Goal: Task Accomplishment & Management: Use online tool/utility

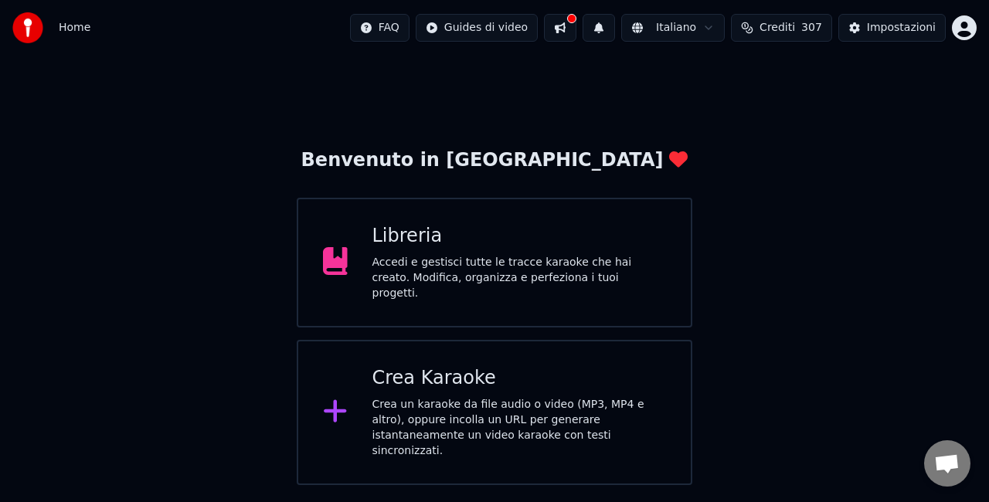
click at [434, 386] on div "Crea Karaoke Crea un karaoke da file audio o video (MP3, MP4 e altro), oppure i…" at bounding box center [519, 412] width 294 height 93
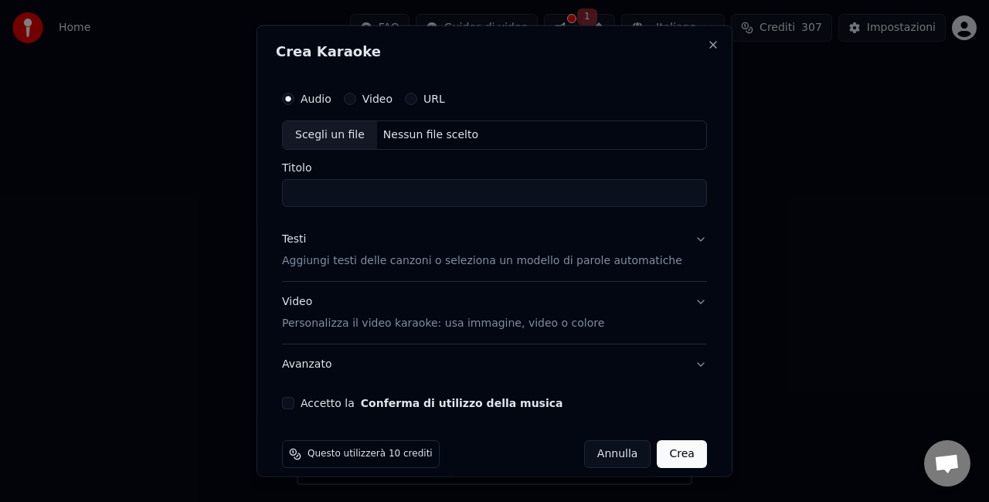
click at [319, 134] on div "Scegli un file" at bounding box center [330, 135] width 94 height 28
click at [294, 398] on button "Accetto la Conferma di utilizzo della musica" at bounding box center [288, 402] width 12 height 12
type input "**********"
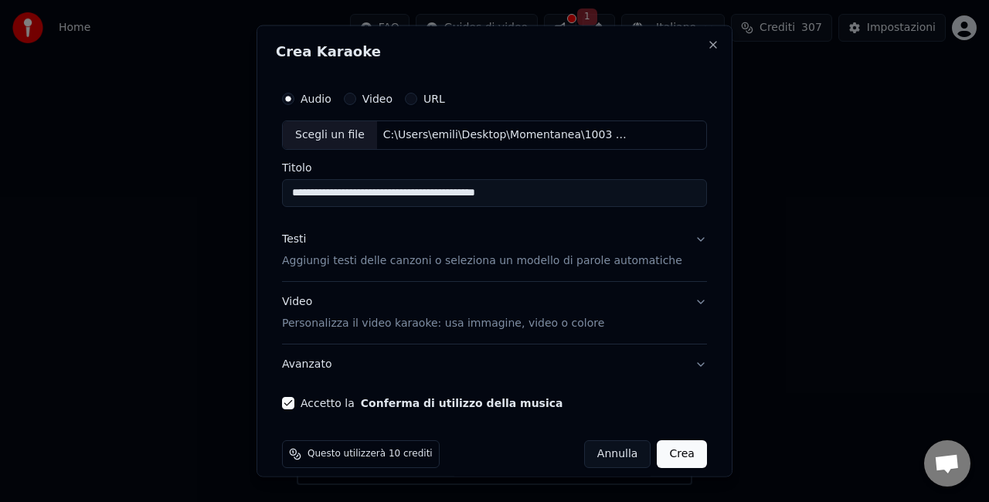
click at [666, 456] on button "Crea" at bounding box center [681, 454] width 49 height 28
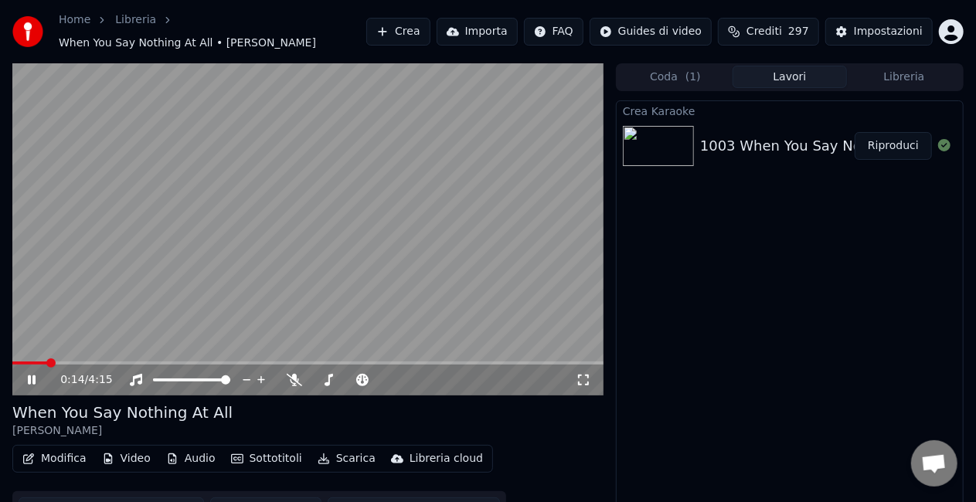
click at [33, 382] on icon at bounding box center [32, 379] width 8 height 9
click at [328, 457] on button "Scarica" at bounding box center [346, 459] width 70 height 22
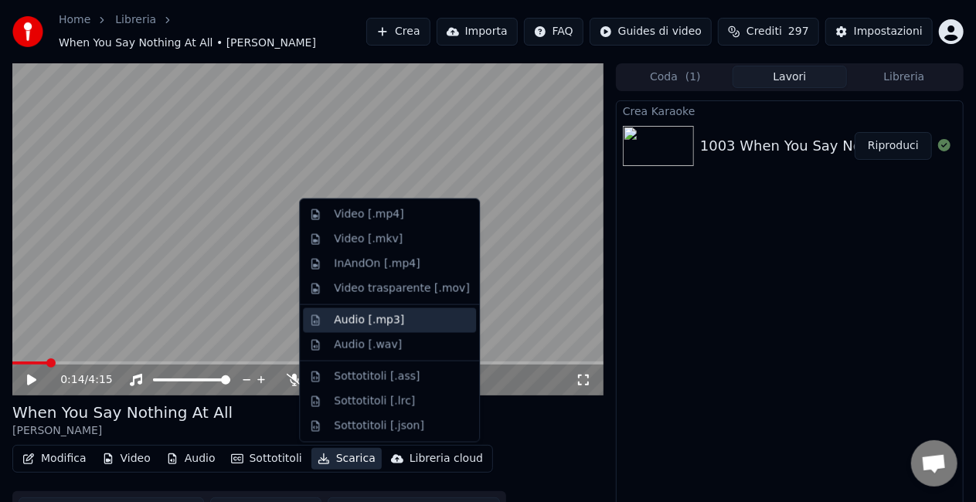
click at [348, 318] on div "Audio [.mp3]" at bounding box center [369, 320] width 70 height 15
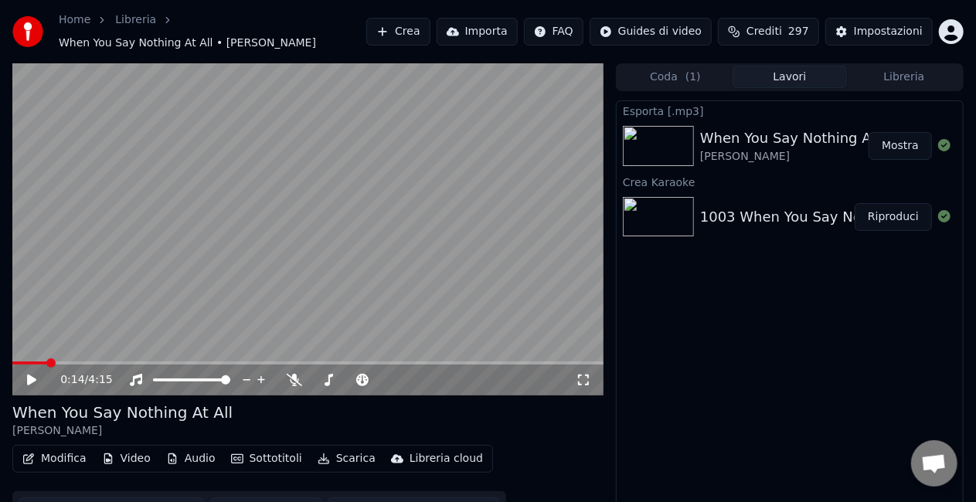
click at [903, 139] on button "Mostra" at bounding box center [899, 146] width 63 height 28
click at [392, 37] on button "Crea" at bounding box center [397, 32] width 63 height 28
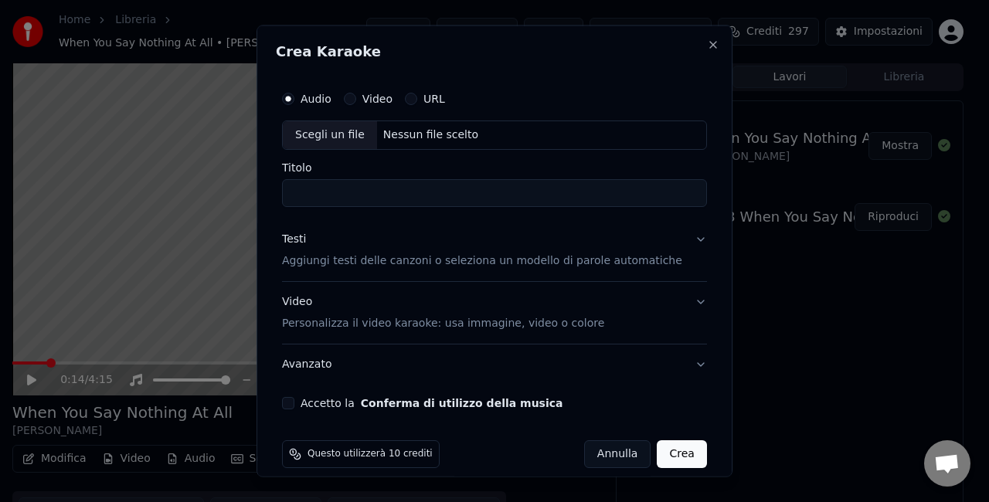
click at [327, 139] on div "Scegli un file" at bounding box center [330, 135] width 94 height 28
type input "**********"
click at [294, 402] on button "Accetto la Conferma di utilizzo della musica" at bounding box center [288, 402] width 12 height 12
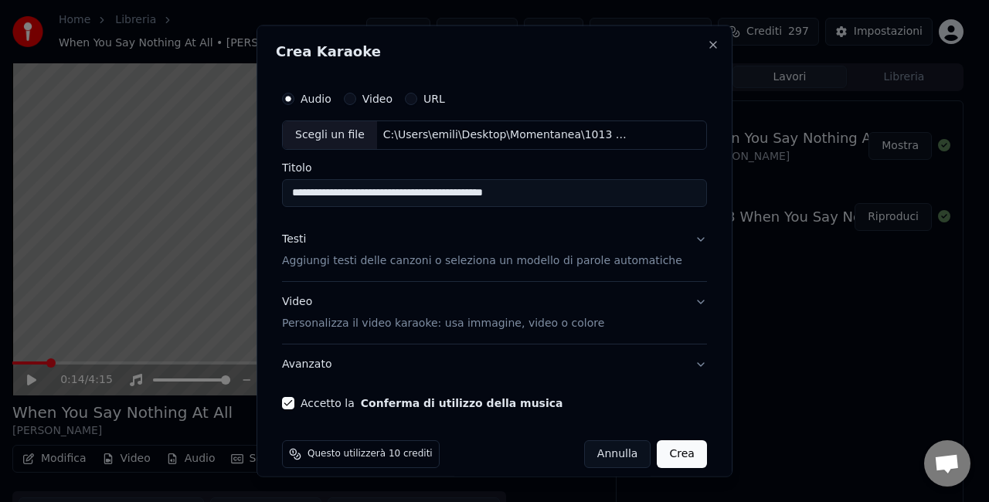
click at [659, 457] on button "Crea" at bounding box center [681, 454] width 49 height 28
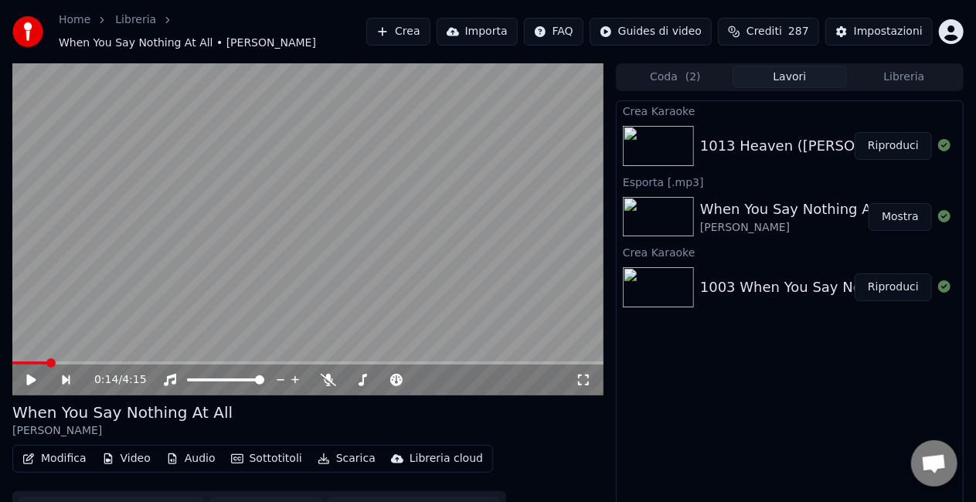
click at [886, 147] on button "Riproduci" at bounding box center [892, 146] width 77 height 28
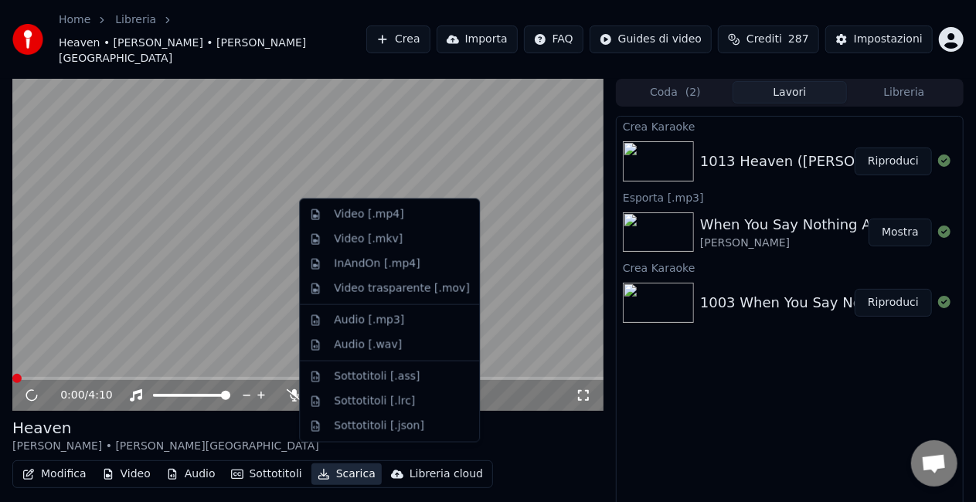
click at [343, 464] on button "Scarica" at bounding box center [346, 475] width 70 height 22
click at [346, 321] on div "Audio [.mp3]" at bounding box center [369, 320] width 70 height 15
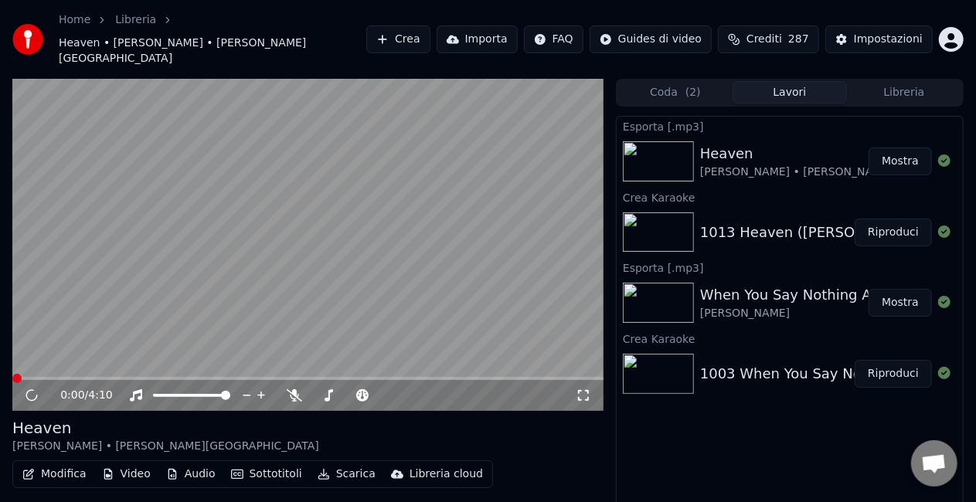
click at [902, 149] on button "Mostra" at bounding box center [899, 162] width 63 height 28
click at [389, 37] on button "Crea" at bounding box center [397, 39] width 63 height 28
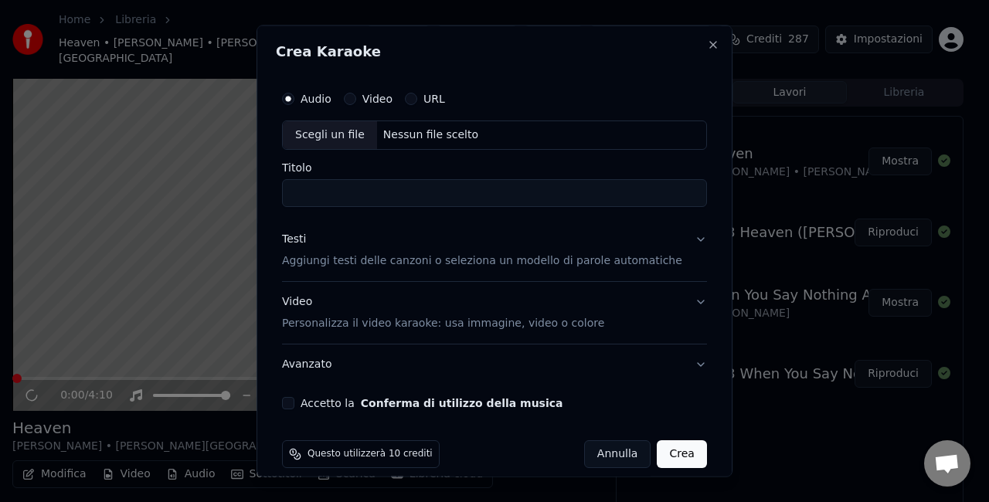
click at [314, 138] on div "Scegli un file" at bounding box center [330, 135] width 94 height 28
type input "**********"
click at [294, 401] on button "Accetto la Conferma di utilizzo della musica" at bounding box center [288, 402] width 12 height 12
click at [668, 454] on button "Crea" at bounding box center [681, 454] width 49 height 28
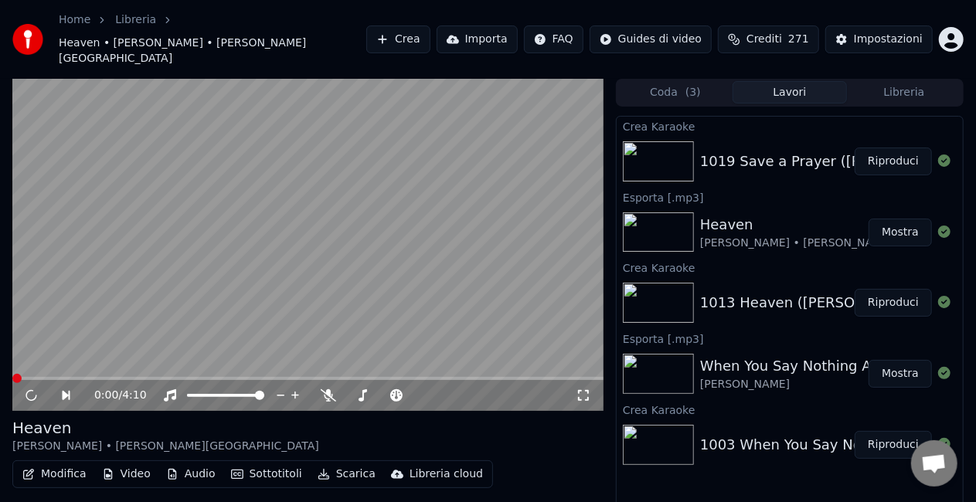
click at [902, 158] on button "Riproduci" at bounding box center [892, 162] width 77 height 28
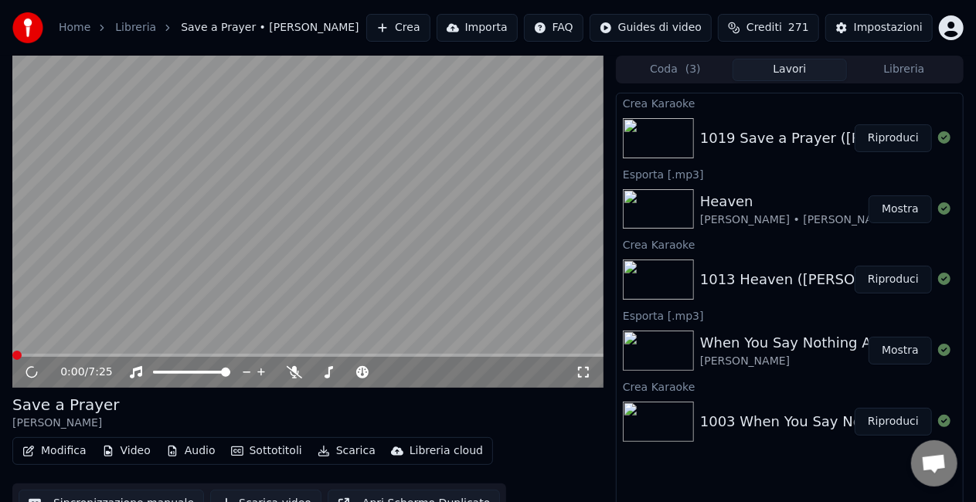
click at [340, 454] on button "Scarica" at bounding box center [346, 451] width 70 height 22
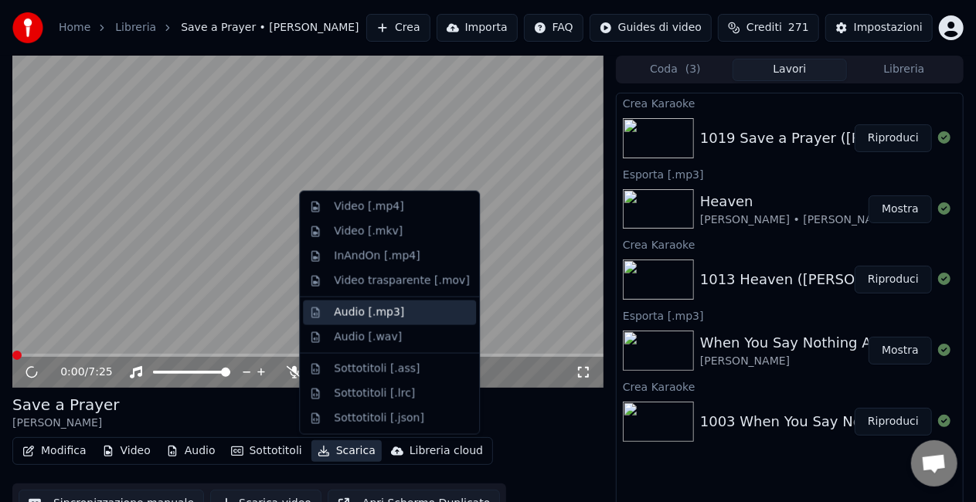
click at [343, 311] on div "Audio [.mp3]" at bounding box center [369, 312] width 70 height 15
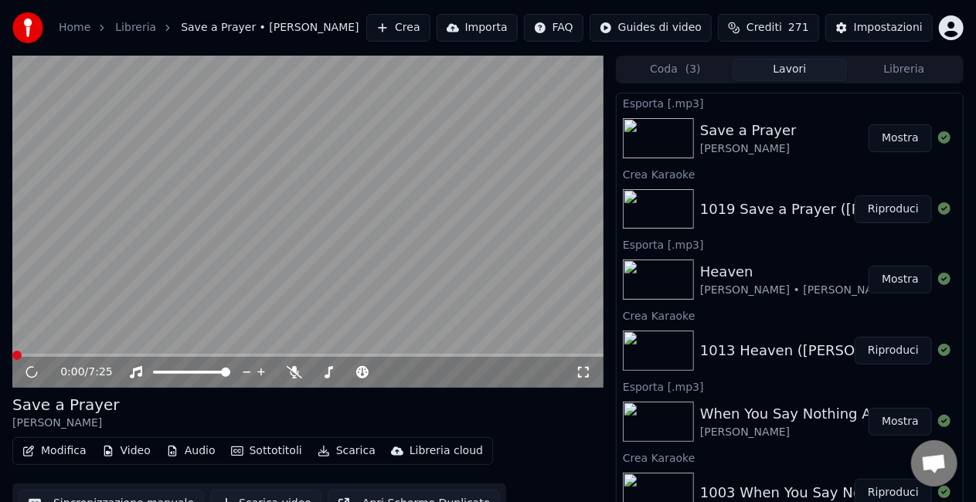
click at [909, 146] on button "Mostra" at bounding box center [899, 138] width 63 height 28
click at [379, 34] on button "Crea" at bounding box center [397, 28] width 63 height 28
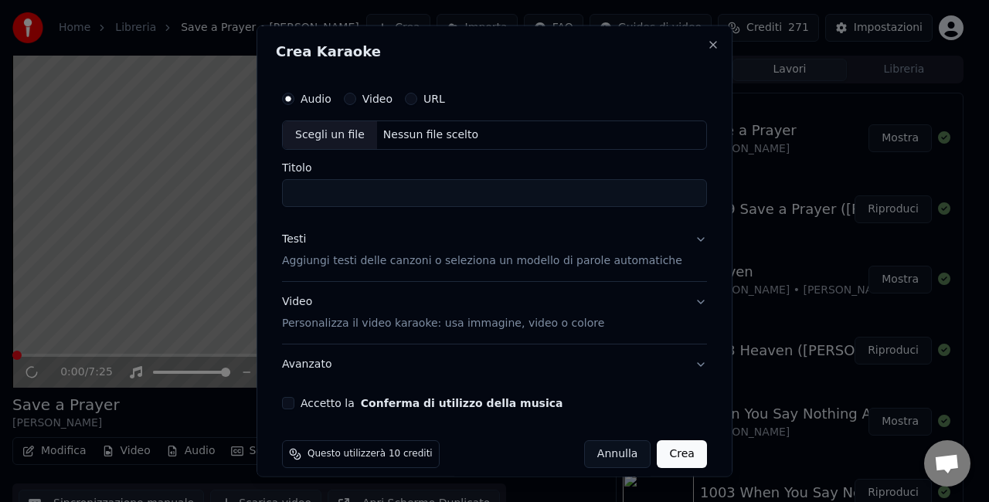
click at [321, 135] on div "Scegli un file" at bounding box center [330, 135] width 94 height 28
type input "**********"
click at [294, 397] on button "Accetto la Conferma di utilizzo della musica" at bounding box center [288, 402] width 12 height 12
click at [664, 453] on button "Crea" at bounding box center [681, 454] width 49 height 28
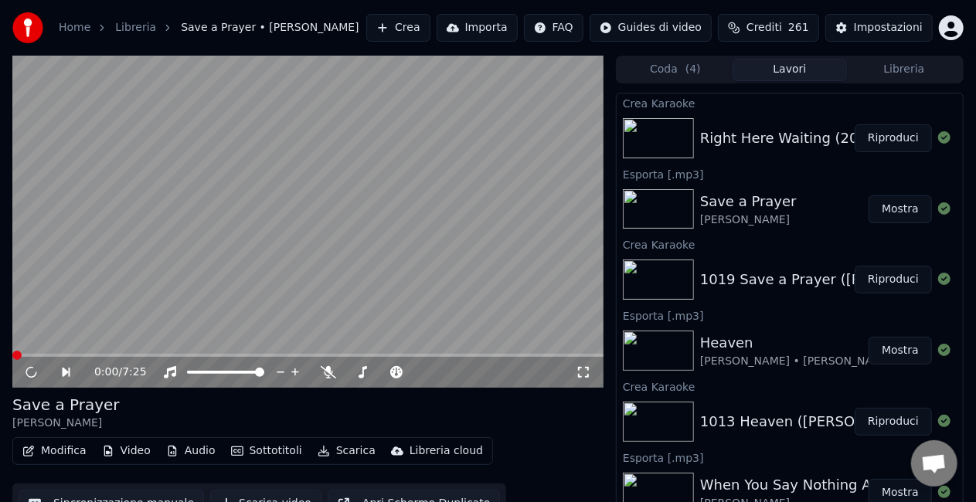
click at [886, 147] on button "Riproduci" at bounding box center [892, 138] width 77 height 28
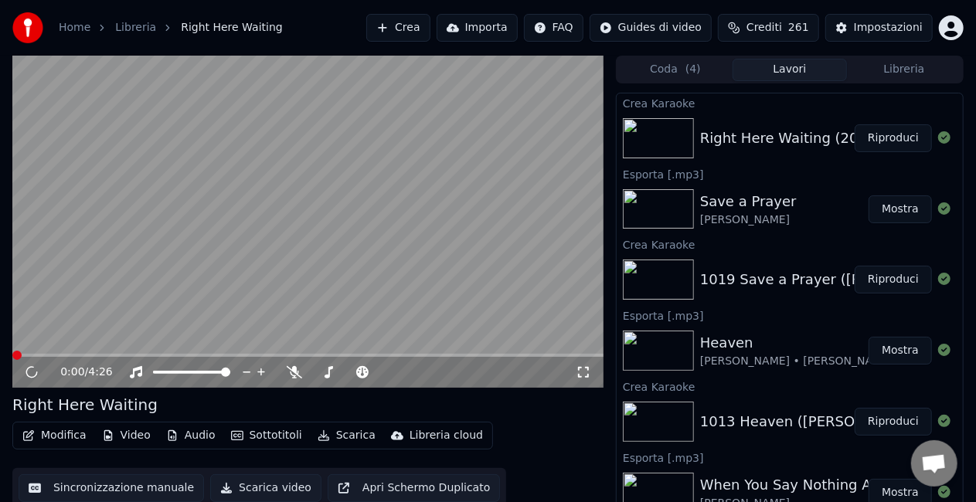
click at [333, 436] on button "Scarica" at bounding box center [346, 436] width 70 height 22
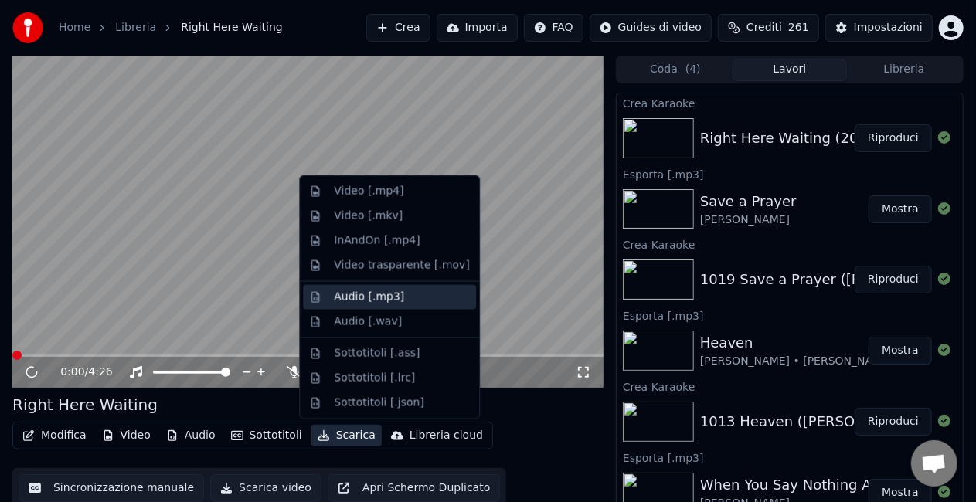
click at [345, 294] on div "Audio [.mp3]" at bounding box center [369, 297] width 70 height 15
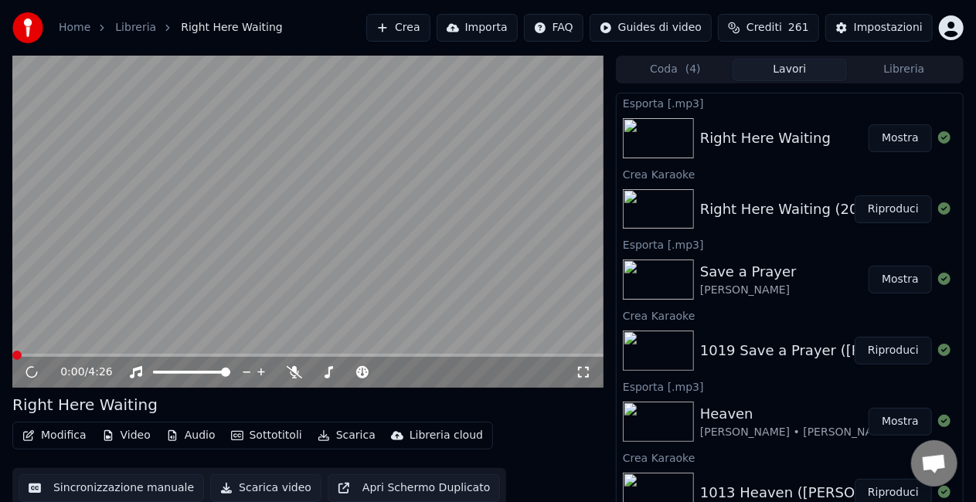
click at [892, 141] on button "Mostra" at bounding box center [899, 138] width 63 height 28
click at [389, 29] on button "Crea" at bounding box center [397, 28] width 63 height 28
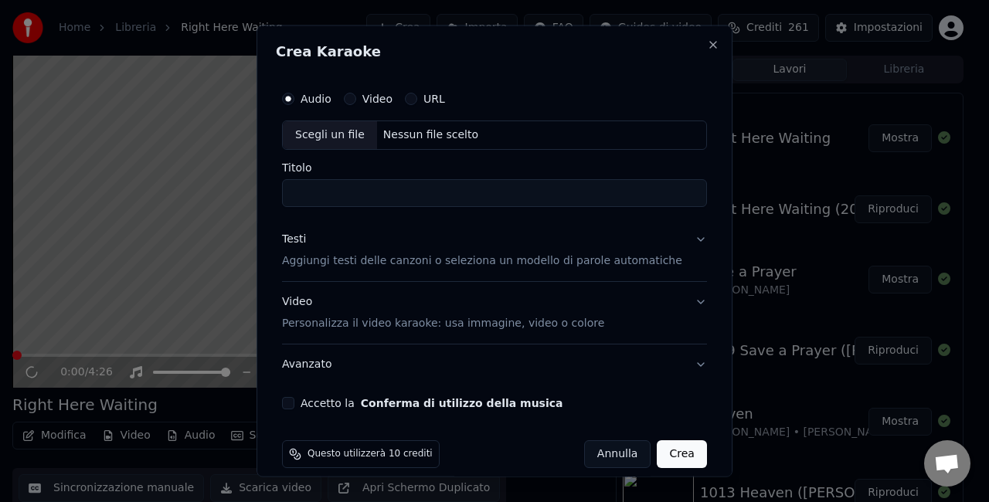
click at [314, 141] on div "Scegli un file" at bounding box center [330, 135] width 94 height 28
type input "**********"
click at [294, 403] on button "Accetto la Conferma di utilizzo della musica" at bounding box center [288, 402] width 12 height 12
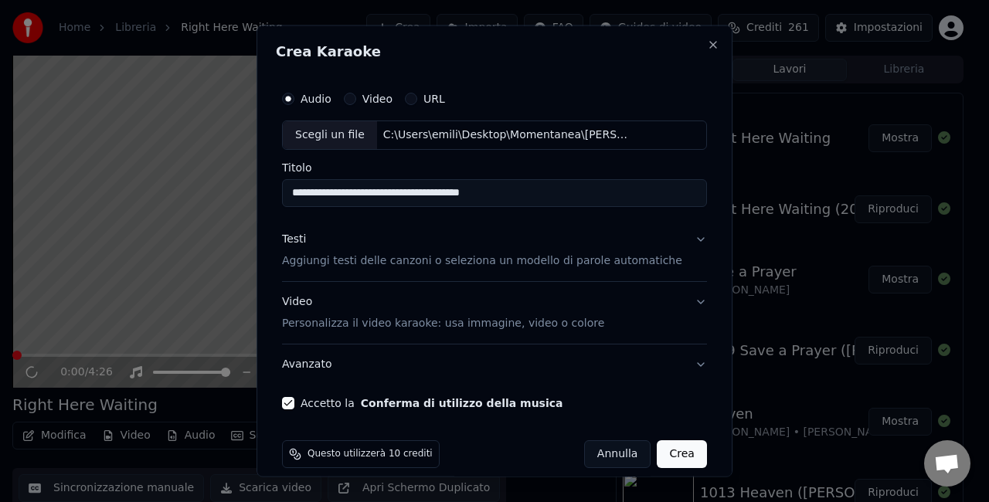
click at [664, 456] on button "Crea" at bounding box center [681, 454] width 49 height 28
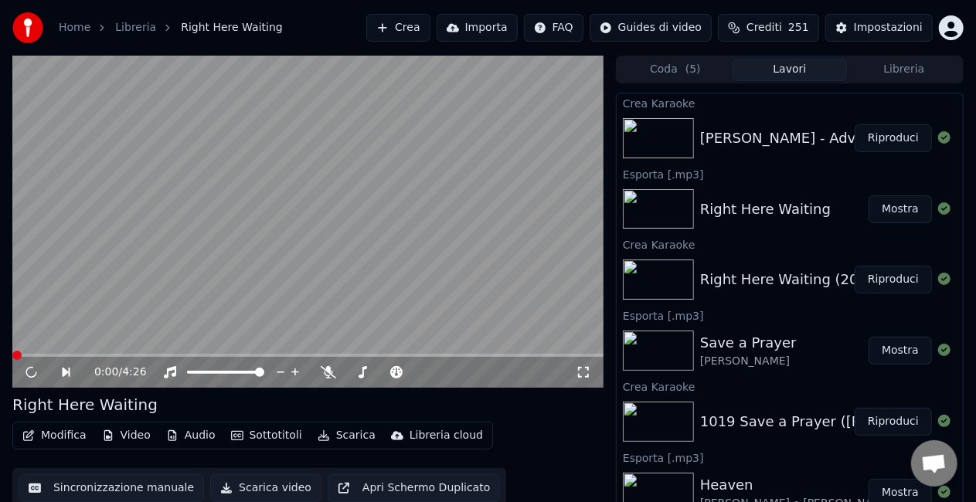
click at [877, 140] on button "Riproduci" at bounding box center [892, 138] width 77 height 28
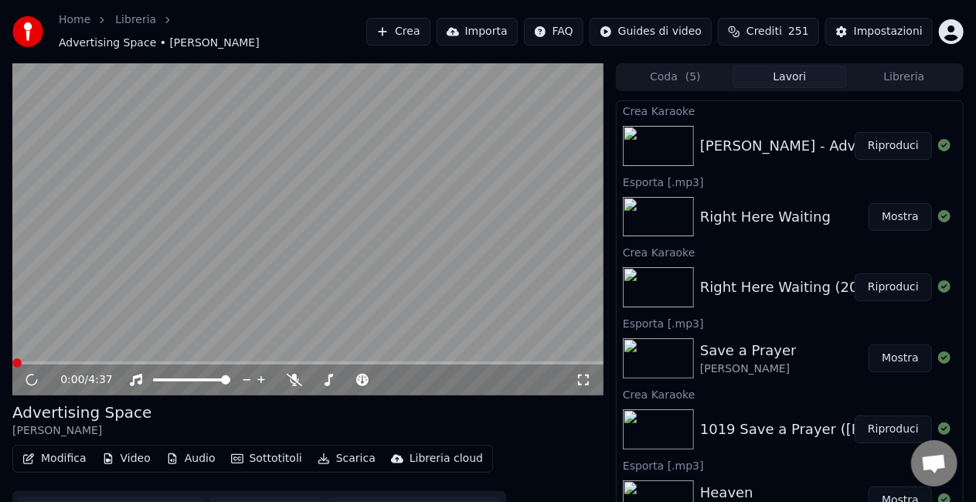
click at [340, 453] on button "Scarica" at bounding box center [346, 459] width 70 height 22
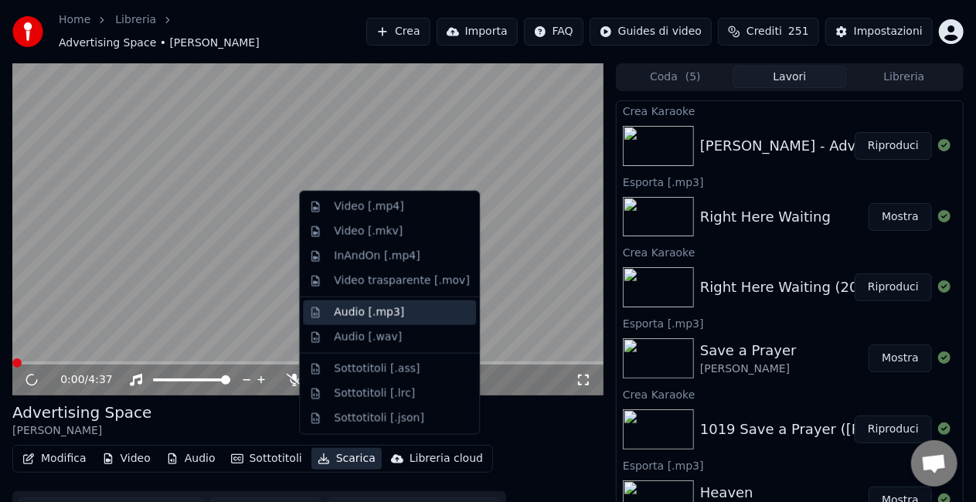
click at [338, 315] on div "Audio [.mp3]" at bounding box center [369, 312] width 70 height 15
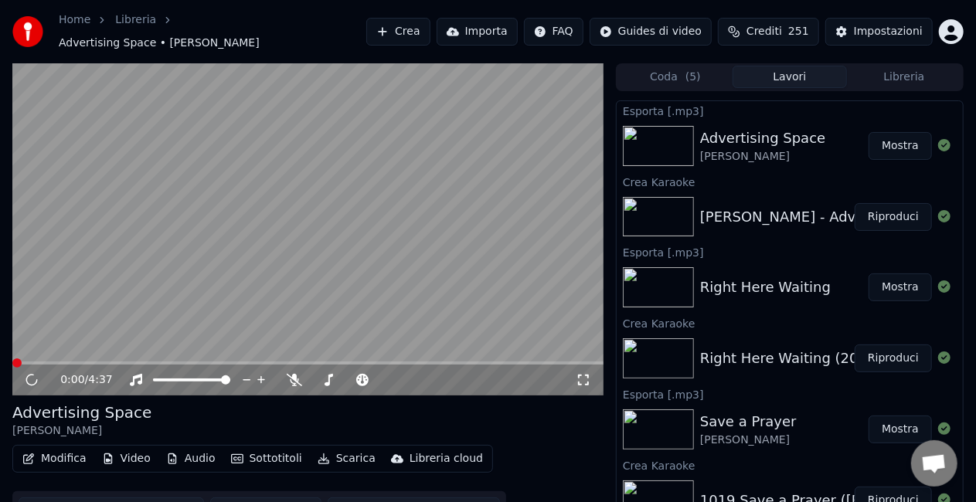
click at [883, 140] on button "Mostra" at bounding box center [899, 146] width 63 height 28
click at [396, 26] on button "Crea" at bounding box center [397, 32] width 63 height 28
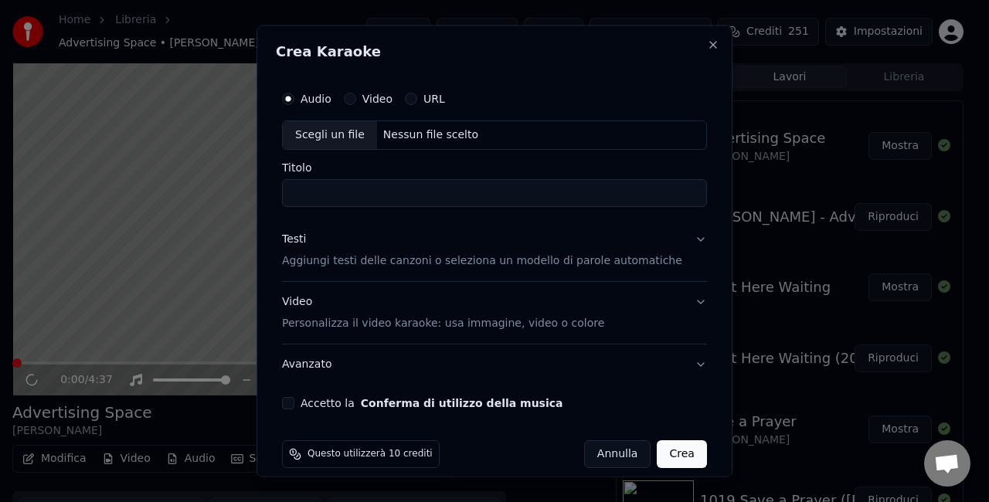
click at [320, 135] on div "Scegli un file" at bounding box center [330, 135] width 94 height 28
type input "**********"
click at [294, 403] on button "Accetto la Conferma di utilizzo della musica" at bounding box center [288, 402] width 12 height 12
click at [657, 453] on button "Crea" at bounding box center [681, 454] width 49 height 28
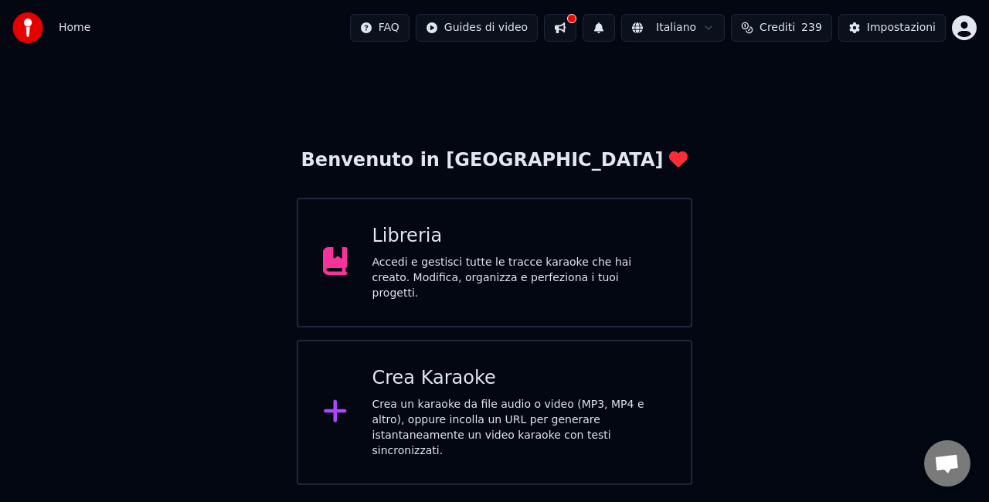
click at [403, 402] on div "Crea un karaoke da file audio o video (MP3, MP4 e altro), oppure incolla un URL…" at bounding box center [519, 428] width 294 height 62
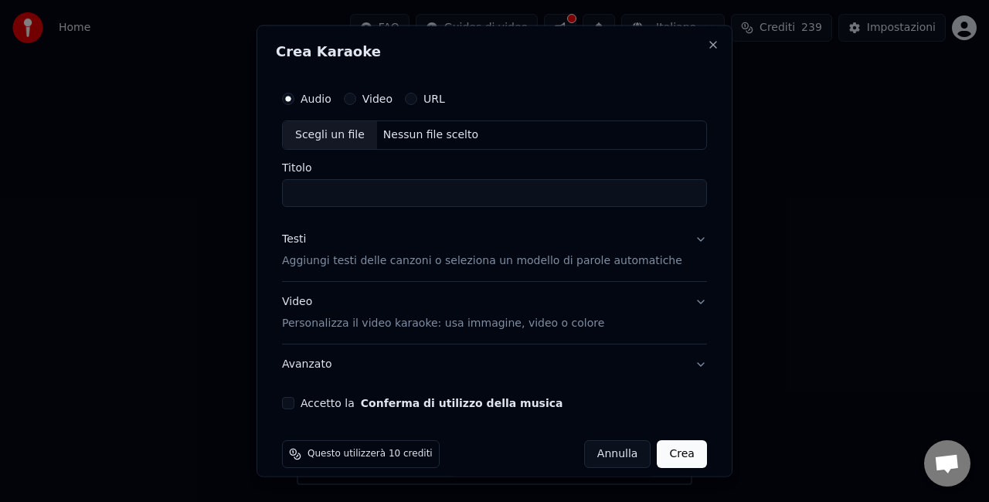
click at [345, 134] on div "Scegli un file" at bounding box center [330, 135] width 94 height 28
type input "**********"
click at [294, 403] on button "Accetto la Conferma di utilizzo della musica" at bounding box center [288, 402] width 12 height 12
click at [657, 451] on button "Crea" at bounding box center [681, 454] width 49 height 28
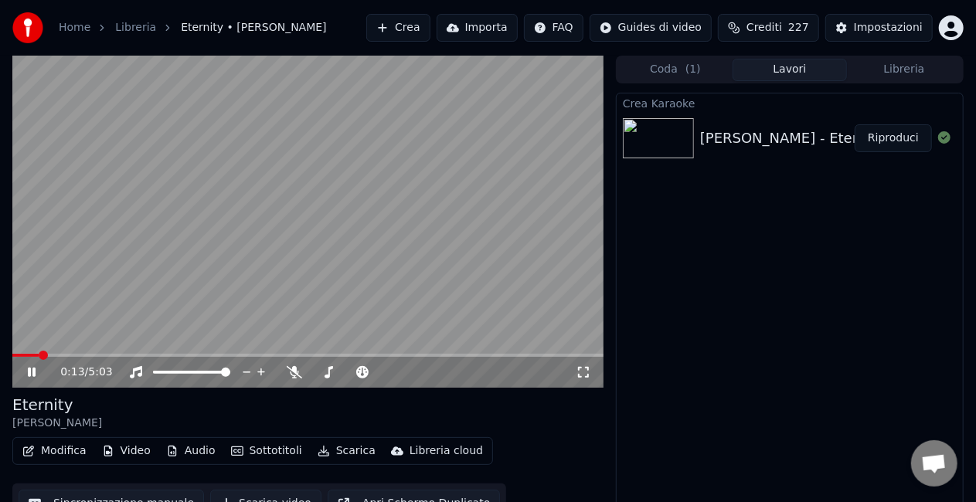
click at [34, 370] on icon at bounding box center [32, 372] width 8 height 9
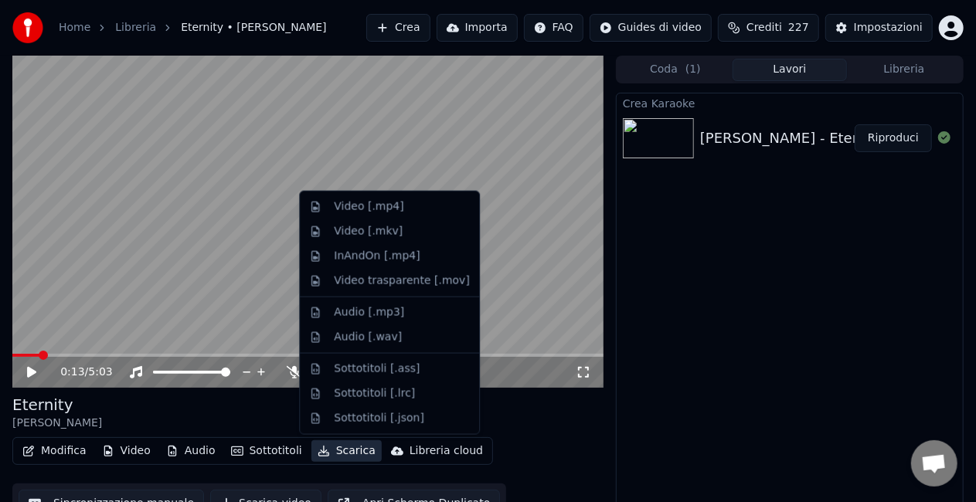
click at [341, 454] on button "Scarica" at bounding box center [346, 451] width 70 height 22
click at [348, 315] on div "Audio [.mp3]" at bounding box center [369, 312] width 70 height 15
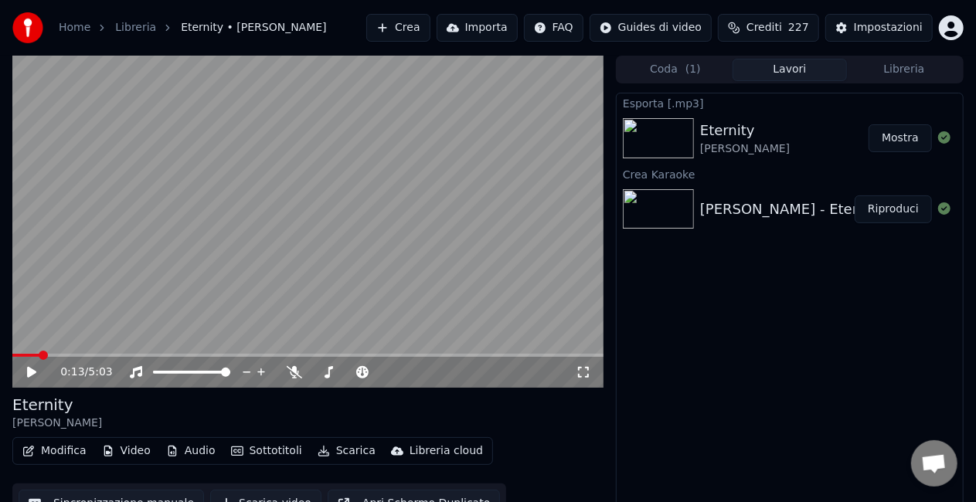
click at [888, 136] on button "Mostra" at bounding box center [899, 138] width 63 height 28
click at [393, 36] on button "Crea" at bounding box center [397, 28] width 63 height 28
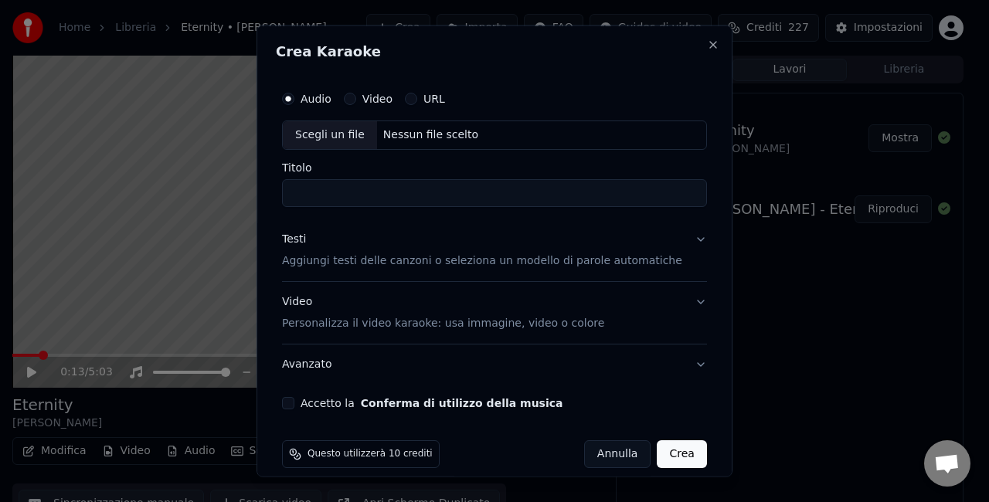
click at [323, 139] on div "Scegli un file" at bounding box center [330, 135] width 94 height 28
type input "**********"
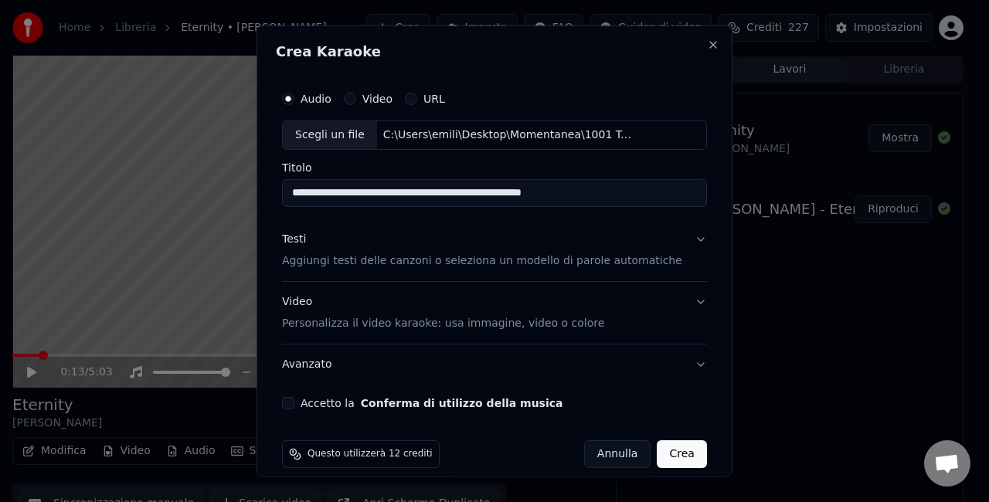
click at [294, 402] on button "Accetto la Conferma di utilizzo della musica" at bounding box center [288, 402] width 12 height 12
click at [657, 455] on button "Crea" at bounding box center [681, 454] width 49 height 28
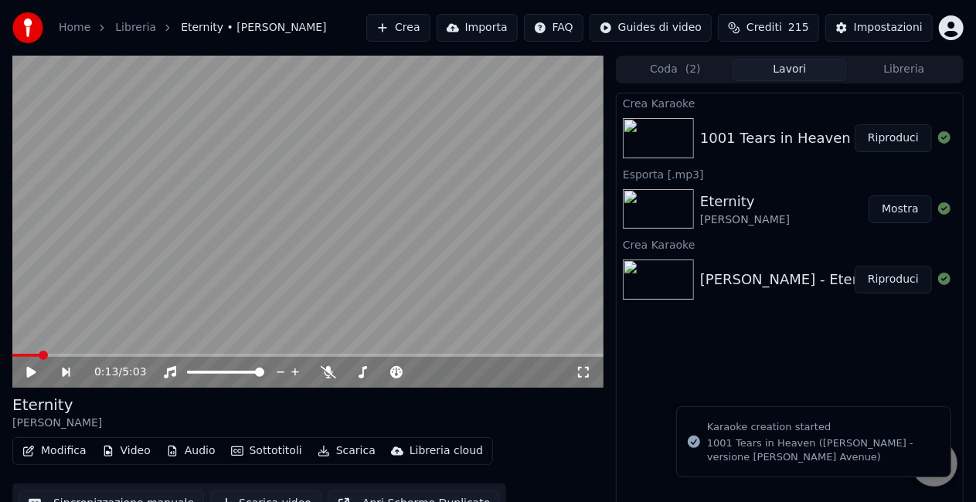
click at [881, 146] on button "Riproduci" at bounding box center [892, 138] width 77 height 28
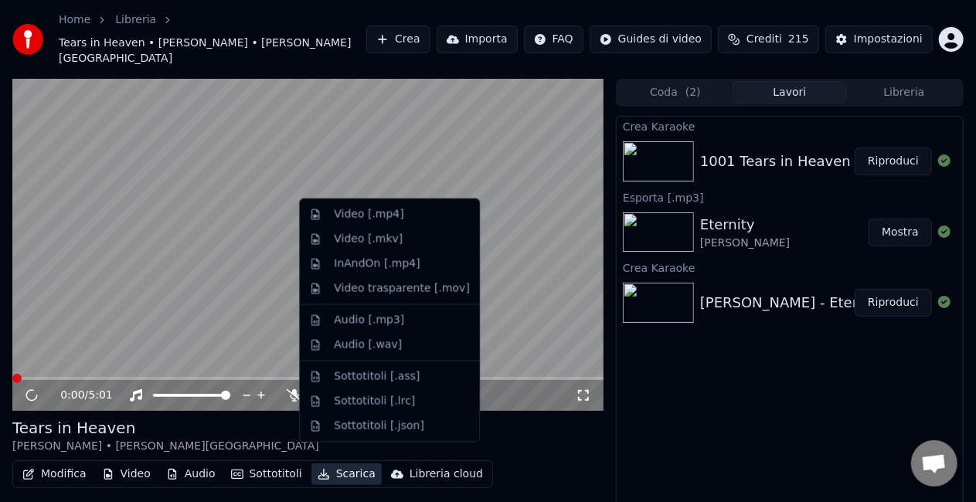
click at [332, 464] on button "Scarica" at bounding box center [346, 475] width 70 height 22
click at [344, 323] on div "Audio [.mp3]" at bounding box center [369, 320] width 70 height 15
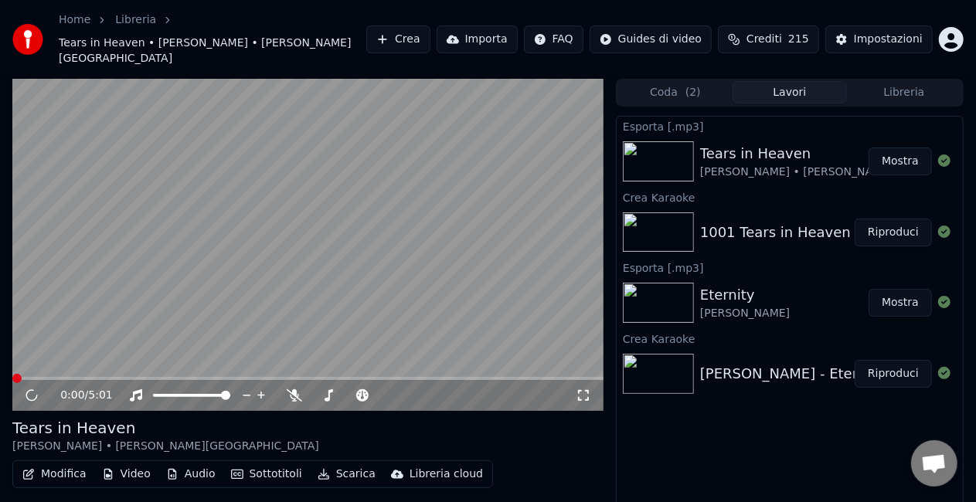
click at [908, 156] on button "Mostra" at bounding box center [899, 162] width 63 height 28
